Goal: Task Accomplishment & Management: Complete application form

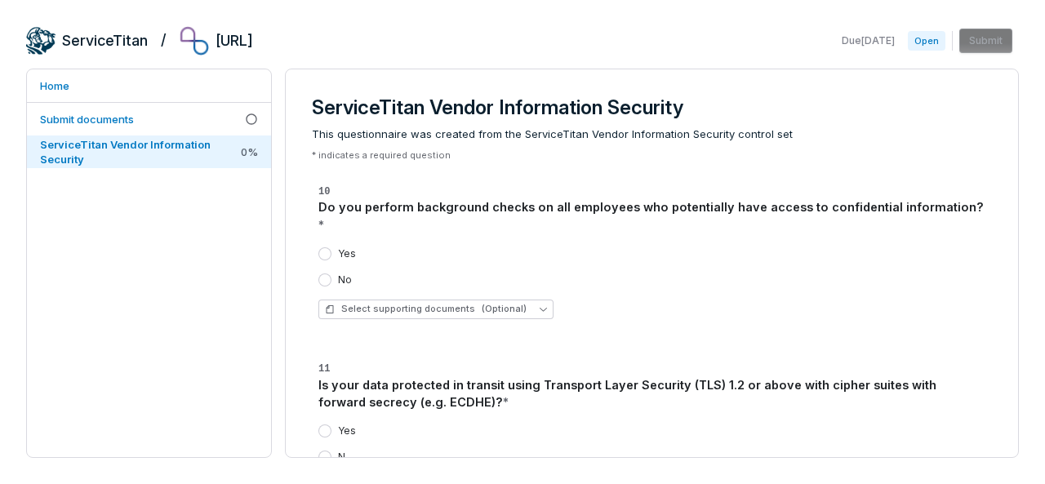
click at [332, 247] on div "Yes" at bounding box center [338, 253] width 38 height 13
click at [323, 247] on button "Yes" at bounding box center [325, 253] width 13 height 13
click at [329, 247] on button "Yes" at bounding box center [325, 253] width 13 height 13
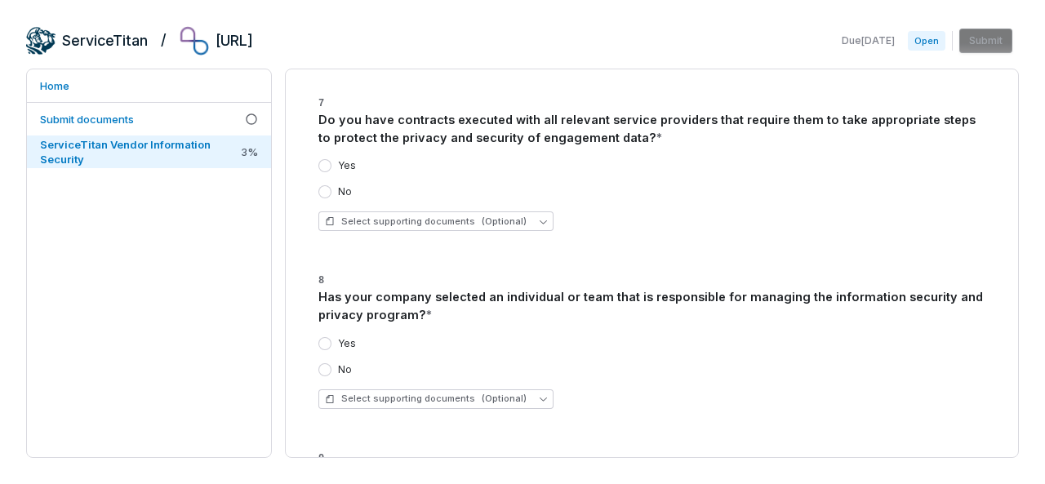
scroll to position [4980, 0]
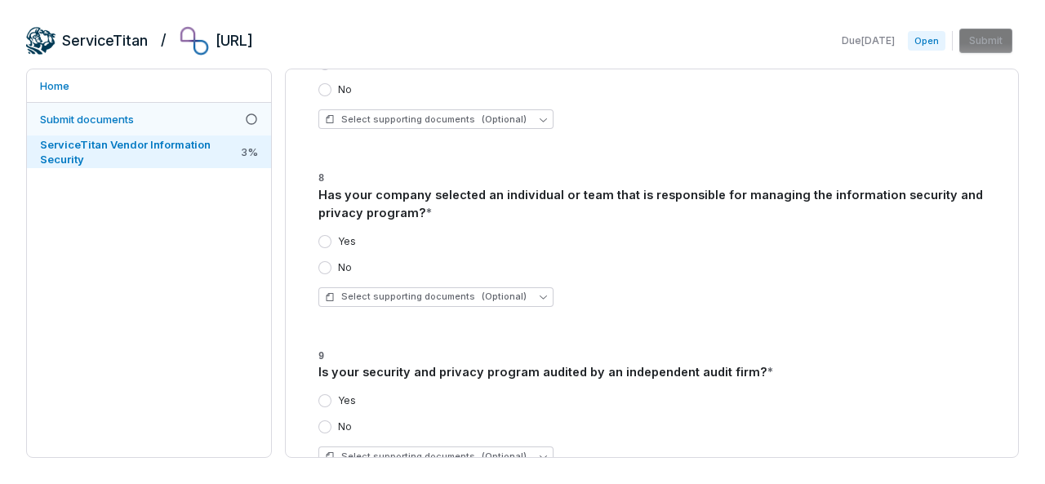
click at [176, 119] on link "Submit documents" at bounding box center [149, 119] width 244 height 33
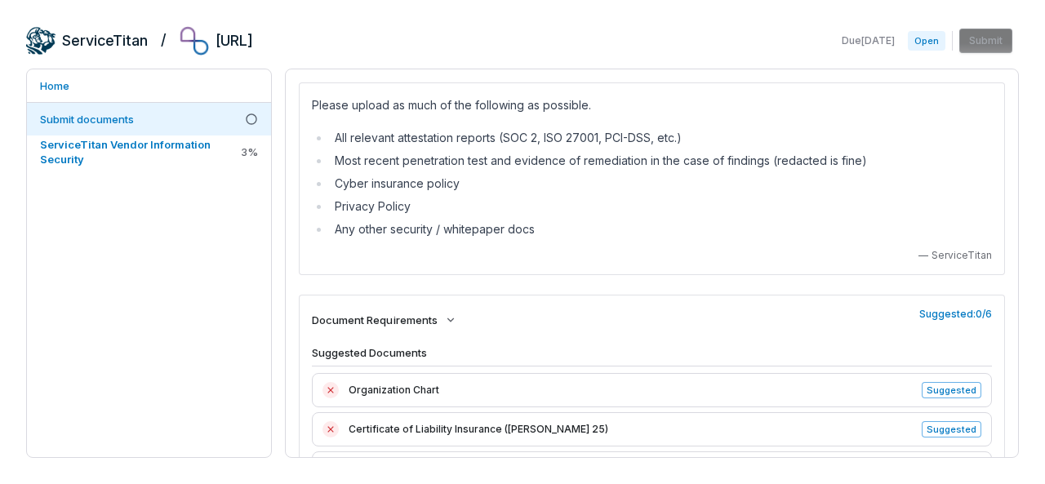
click at [923, 38] on span "Open" at bounding box center [927, 41] width 38 height 20
click at [933, 37] on span "Open" at bounding box center [927, 41] width 38 height 20
click at [217, 141] on span "ServiceTitan Vendor Information Security" at bounding box center [139, 151] width 198 height 29
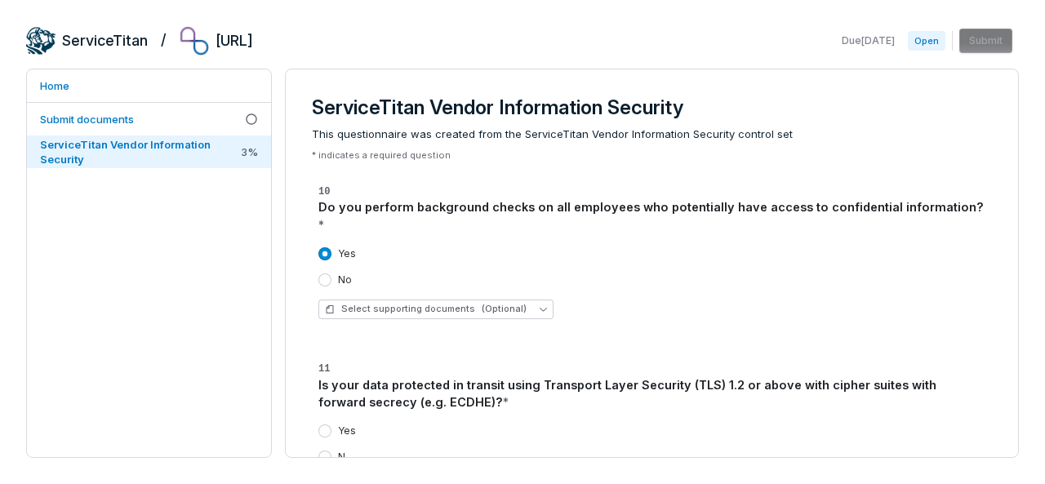
scroll to position [163, 0]
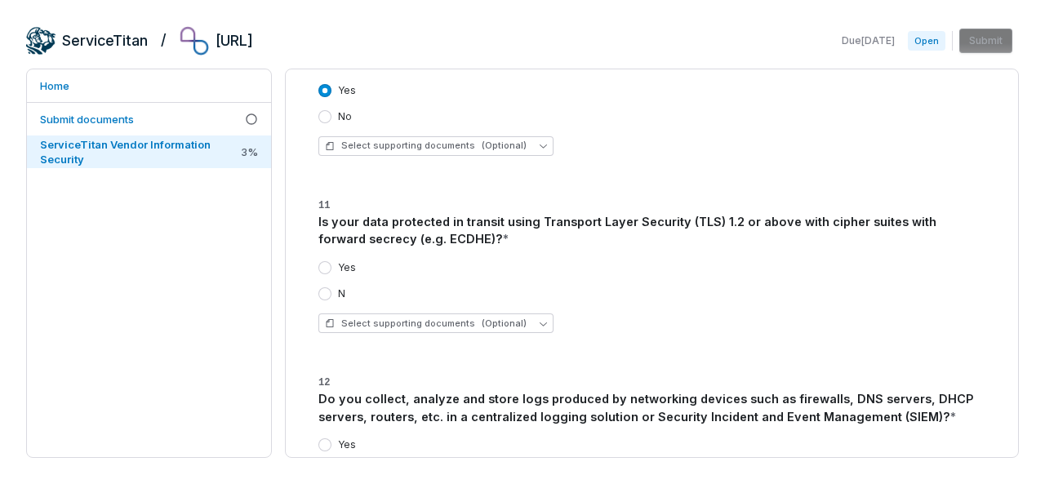
click at [331, 261] on div "Yes" at bounding box center [338, 267] width 38 height 13
click at [330, 261] on button "Yes" at bounding box center [325, 267] width 13 height 13
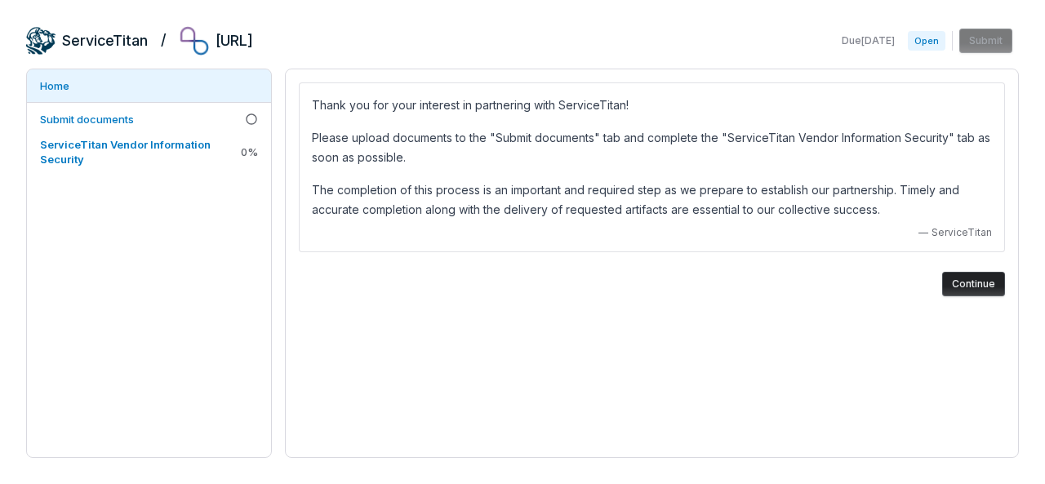
click at [933, 40] on span "Open" at bounding box center [927, 41] width 38 height 20
click at [929, 35] on span "Open" at bounding box center [927, 41] width 38 height 20
click at [234, 121] on link "Submit documents" at bounding box center [149, 119] width 244 height 33
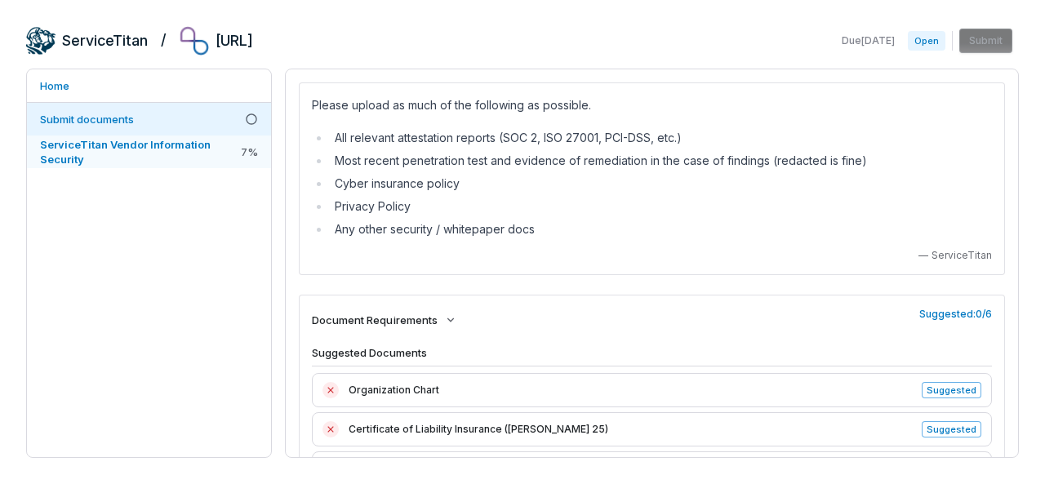
click at [145, 149] on span "ServiceTitan Vendor Information Security" at bounding box center [125, 152] width 171 height 28
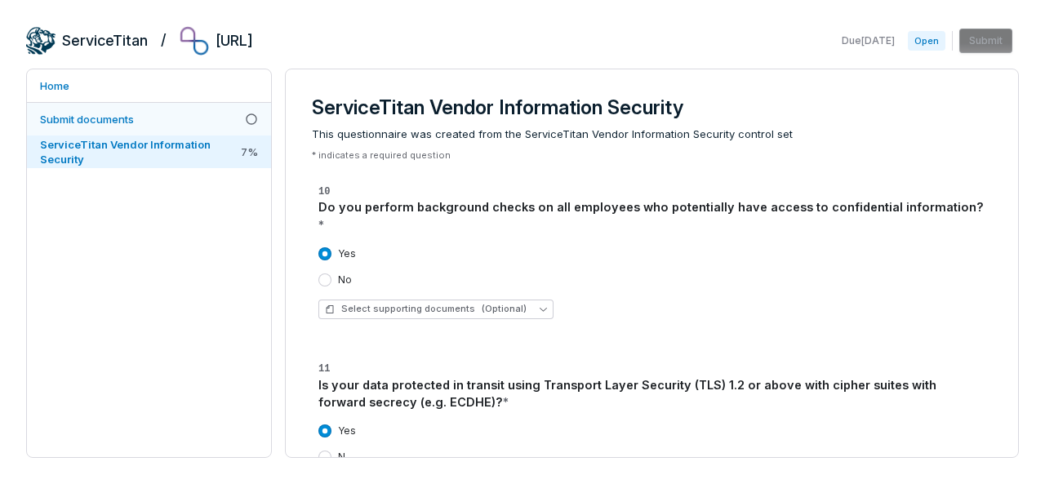
click at [131, 122] on span "Submit documents" at bounding box center [87, 119] width 94 height 13
